Goal: Task Accomplishment & Management: Use online tool/utility

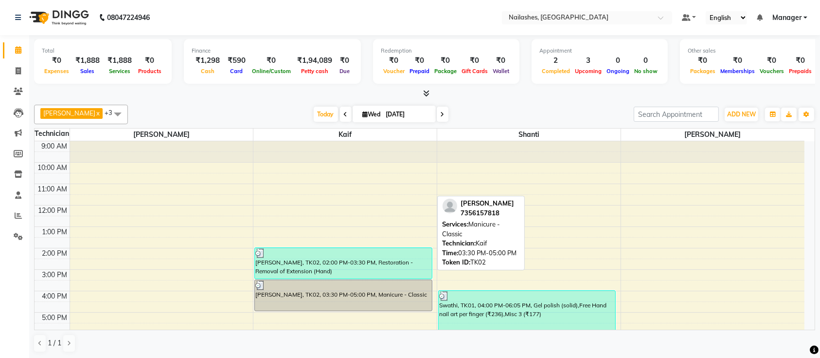
scroll to position [109, 0]
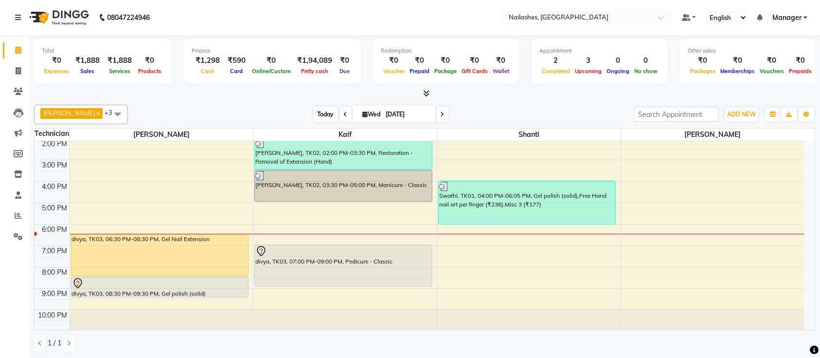
click at [314, 119] on span "Today" at bounding box center [326, 114] width 24 height 15
drag, startPoint x: 191, startPoint y: 103, endPoint x: 144, endPoint y: 111, distance: 47.8
click at [144, 111] on div "[DATE] [DATE]" at bounding box center [381, 114] width 496 height 15
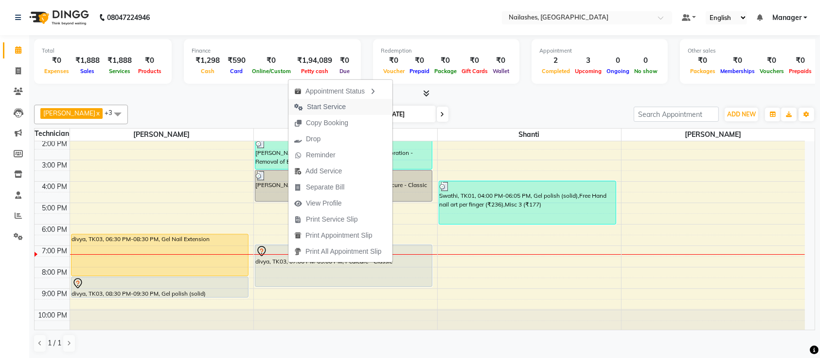
click at [335, 108] on span "Start Service" at bounding box center [326, 107] width 39 height 10
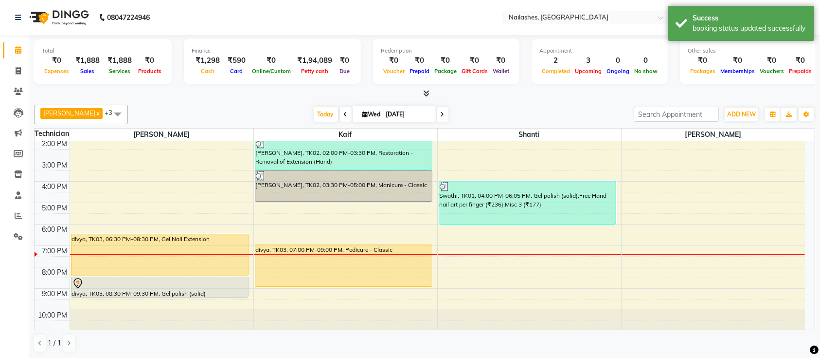
click at [424, 92] on icon at bounding box center [427, 93] width 6 height 7
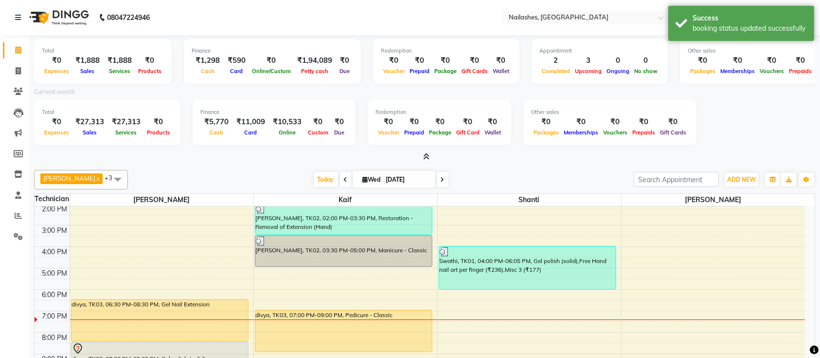
click at [427, 155] on icon at bounding box center [427, 156] width 6 height 7
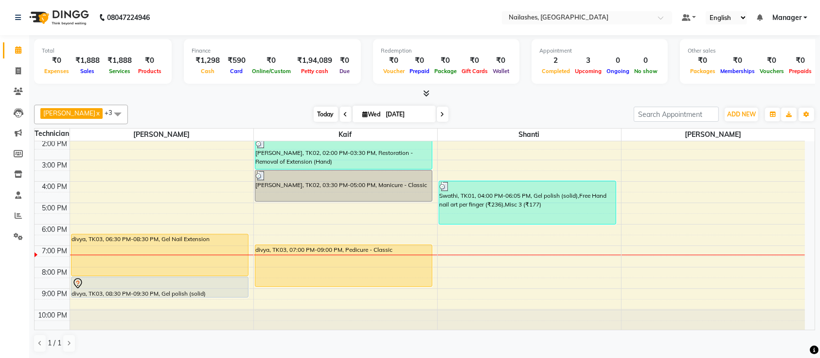
click at [318, 115] on span "Today" at bounding box center [326, 114] width 24 height 15
click at [314, 112] on span "Today" at bounding box center [326, 114] width 24 height 15
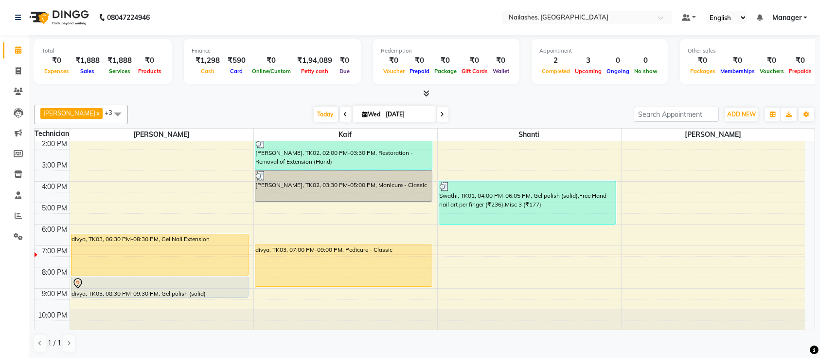
drag, startPoint x: 566, startPoint y: 257, endPoint x: 596, endPoint y: 319, distance: 68.3
click at [596, 319] on div "9:00 AM 10:00 AM 11:00 AM 12:00 PM 1:00 PM 2:00 PM 3:00 PM 4:00 PM 5:00 PM 6:00…" at bounding box center [420, 181] width 771 height 299
drag, startPoint x: 595, startPoint y: 318, endPoint x: 471, endPoint y: 319, distance: 123.6
click at [472, 319] on div at bounding box center [529, 318] width 183 height 21
drag, startPoint x: 390, startPoint y: 284, endPoint x: 383, endPoint y: 283, distance: 6.9
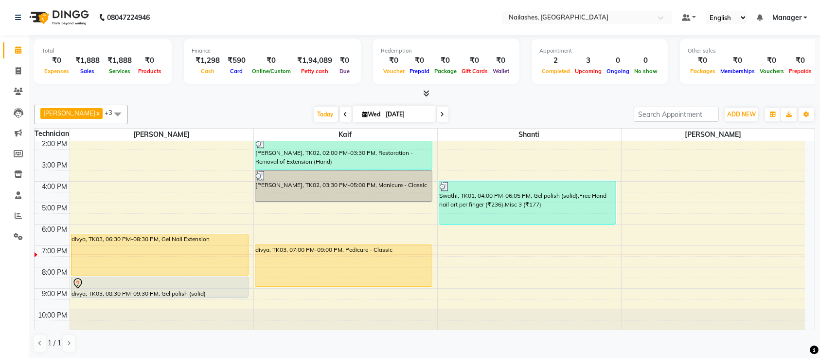
click at [383, 283] on div "[PERSON_NAME], TK02, 02:00 PM-03:30 PM, Restoration - Removal of Extension (Han…" at bounding box center [345, 181] width 183 height 299
